Goal: Communication & Community: Connect with others

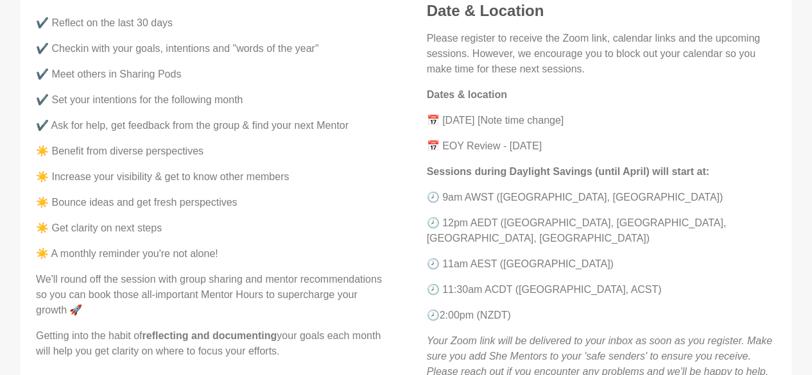
scroll to position [624, 0]
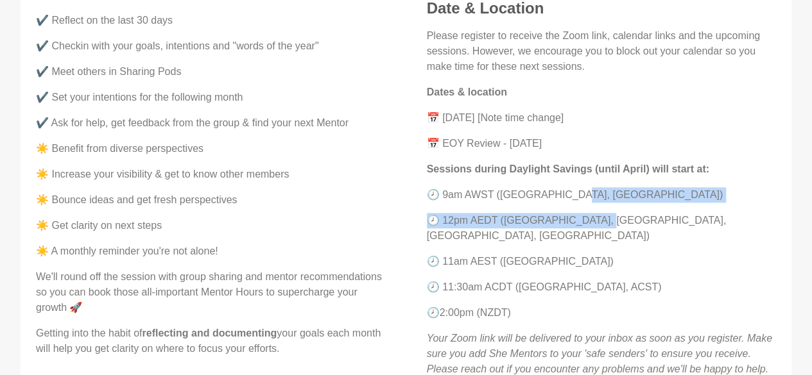
drag, startPoint x: 810, startPoint y: 194, endPoint x: 810, endPoint y: 205, distance: 10.3
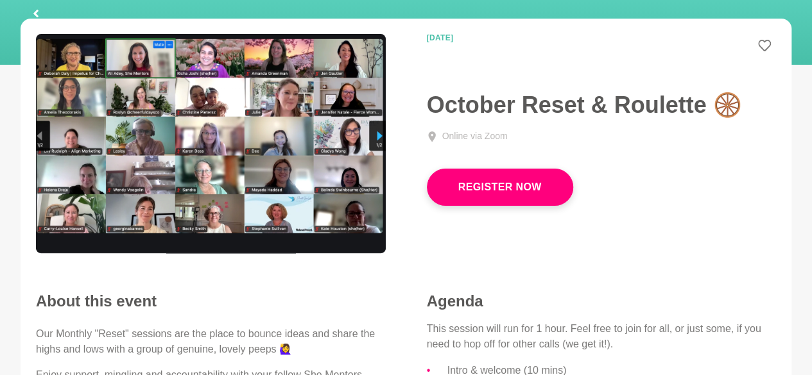
scroll to position [1, 0]
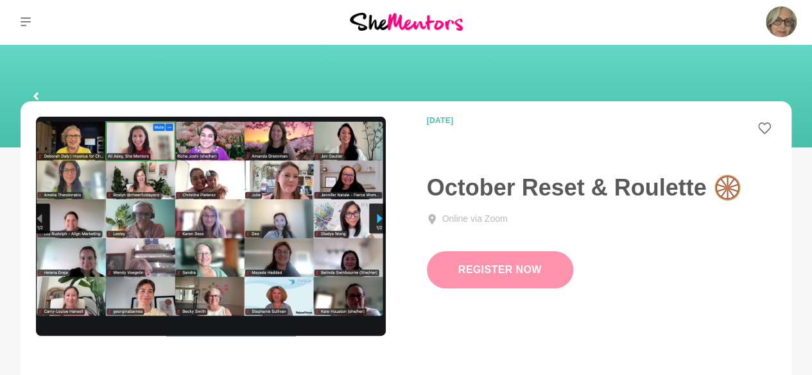
click at [484, 263] on button "Register Now" at bounding box center [500, 270] width 146 height 37
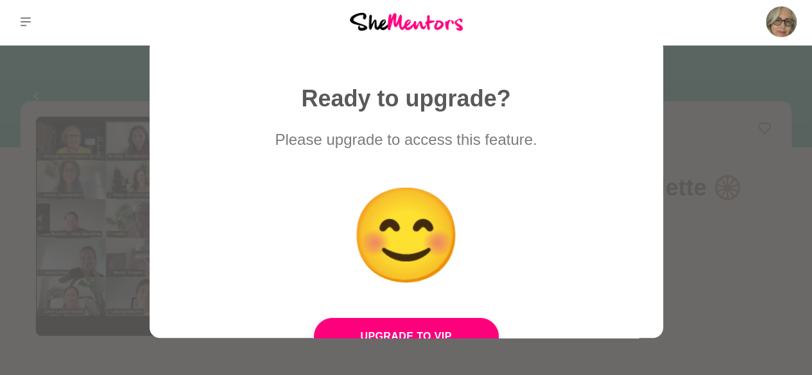
click at [50, 68] on div at bounding box center [406, 187] width 812 height 375
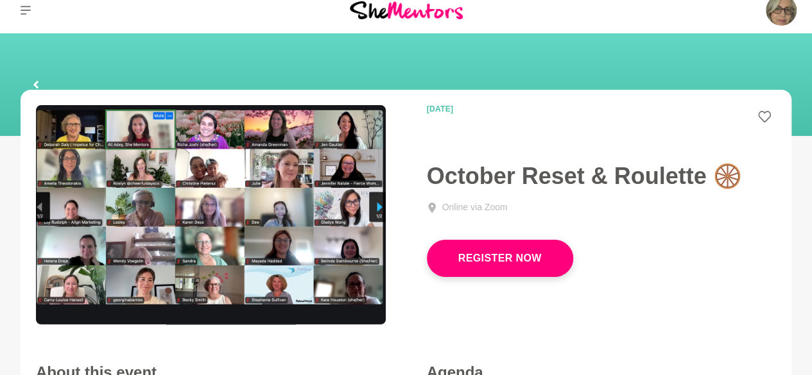
scroll to position [0, 0]
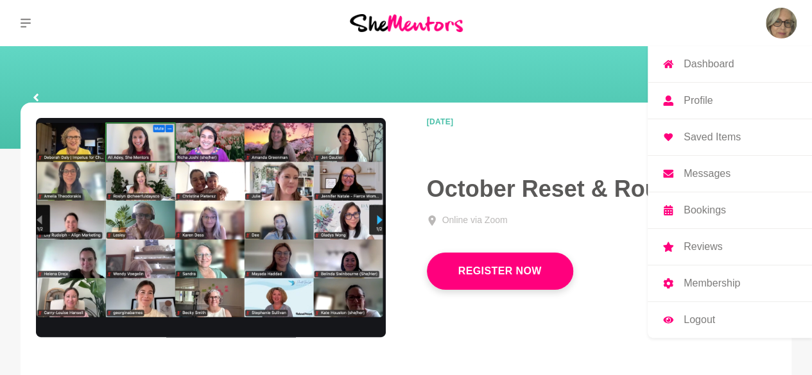
click at [705, 178] on p "Messages" at bounding box center [707, 174] width 47 height 10
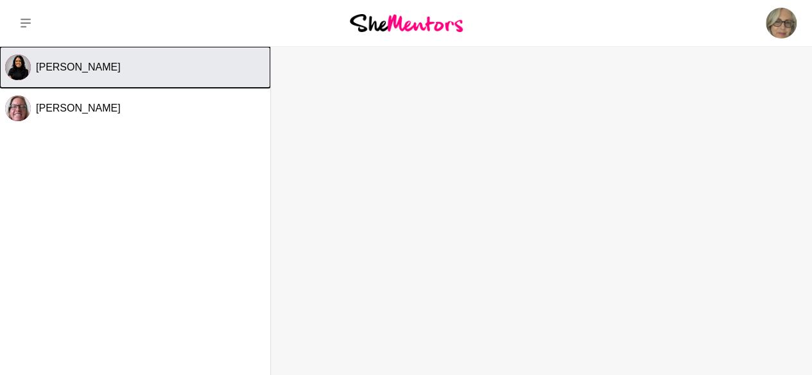
click at [68, 71] on span "[PERSON_NAME]" at bounding box center [78, 67] width 85 height 11
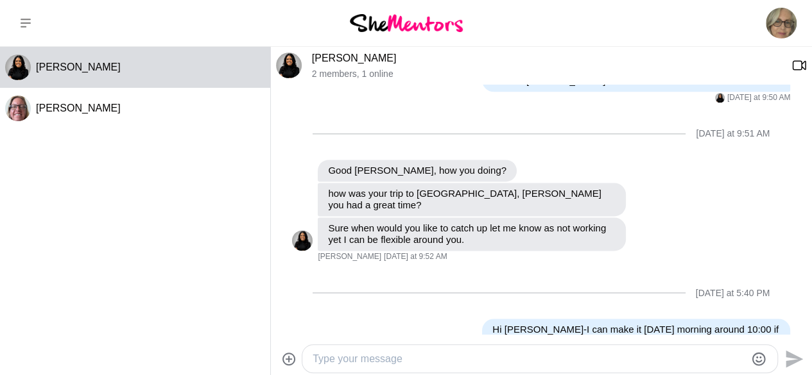
scroll to position [860, 0]
click at [330, 352] on textarea "Type your message" at bounding box center [529, 359] width 433 height 15
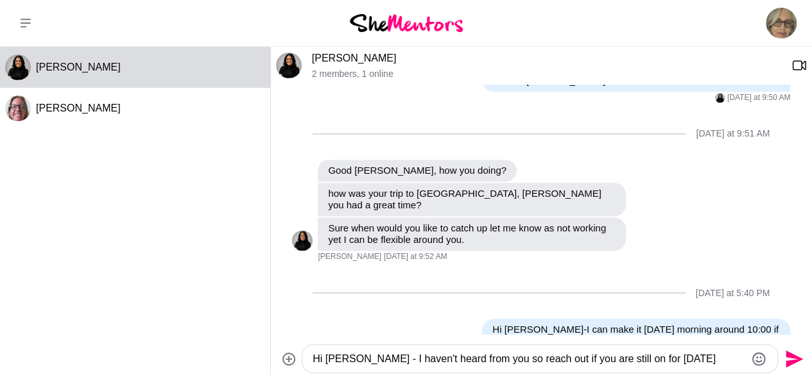
type textarea "Hi [PERSON_NAME] - I haven't heard from you so reach out if you are still on fo…"
click at [791, 361] on icon "Send" at bounding box center [794, 358] width 17 height 17
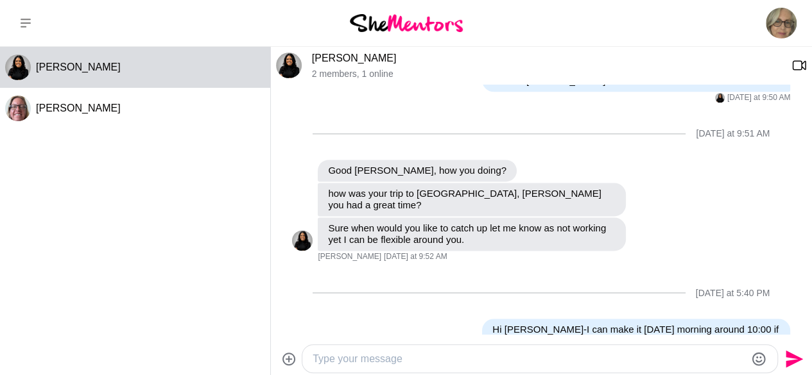
scroll to position [961, 0]
